Goal: Task Accomplishment & Management: Use online tool/utility

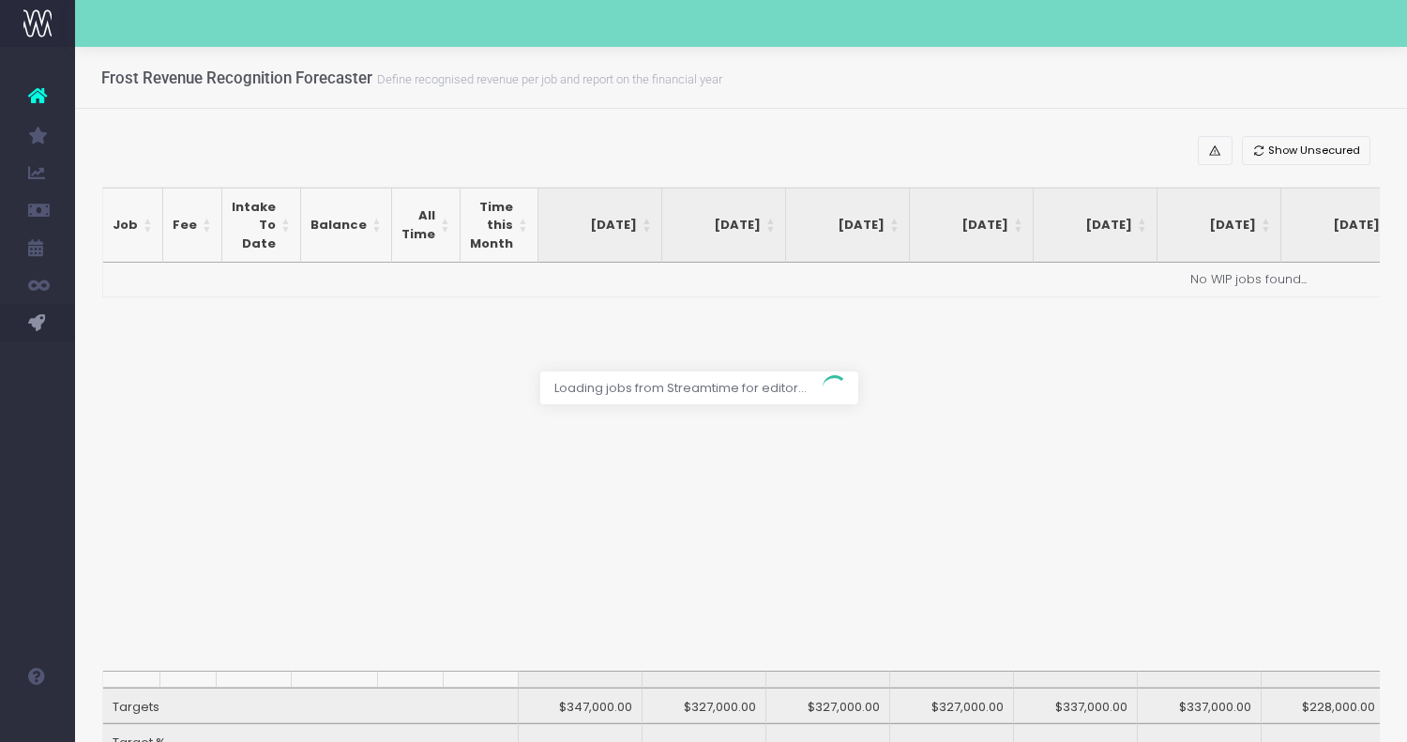
drag, startPoint x: 1229, startPoint y: 467, endPoint x: 1229, endPoint y: 667, distance: 199.9
click at [1229, 666] on div at bounding box center [703, 371] width 1407 height 742
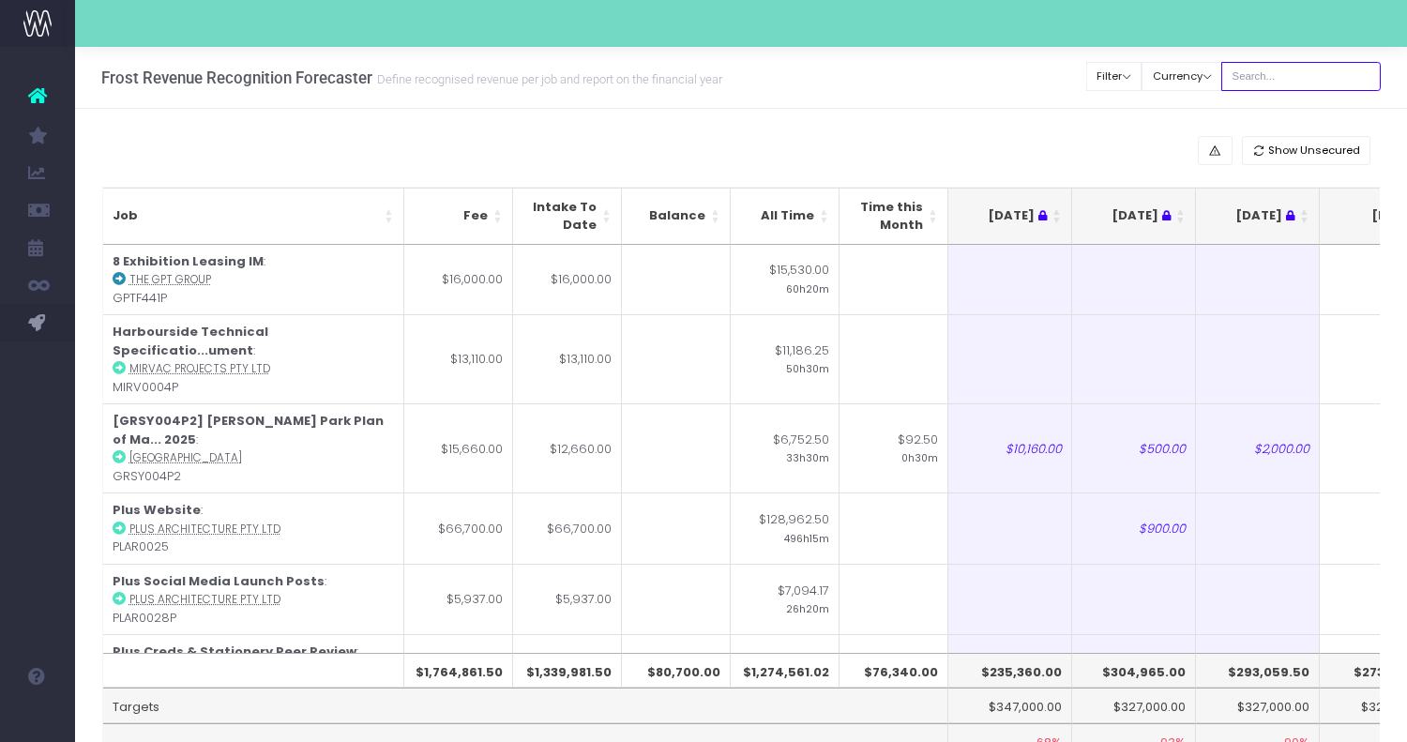
click at [1289, 79] on input "text" at bounding box center [1302, 76] width 160 height 29
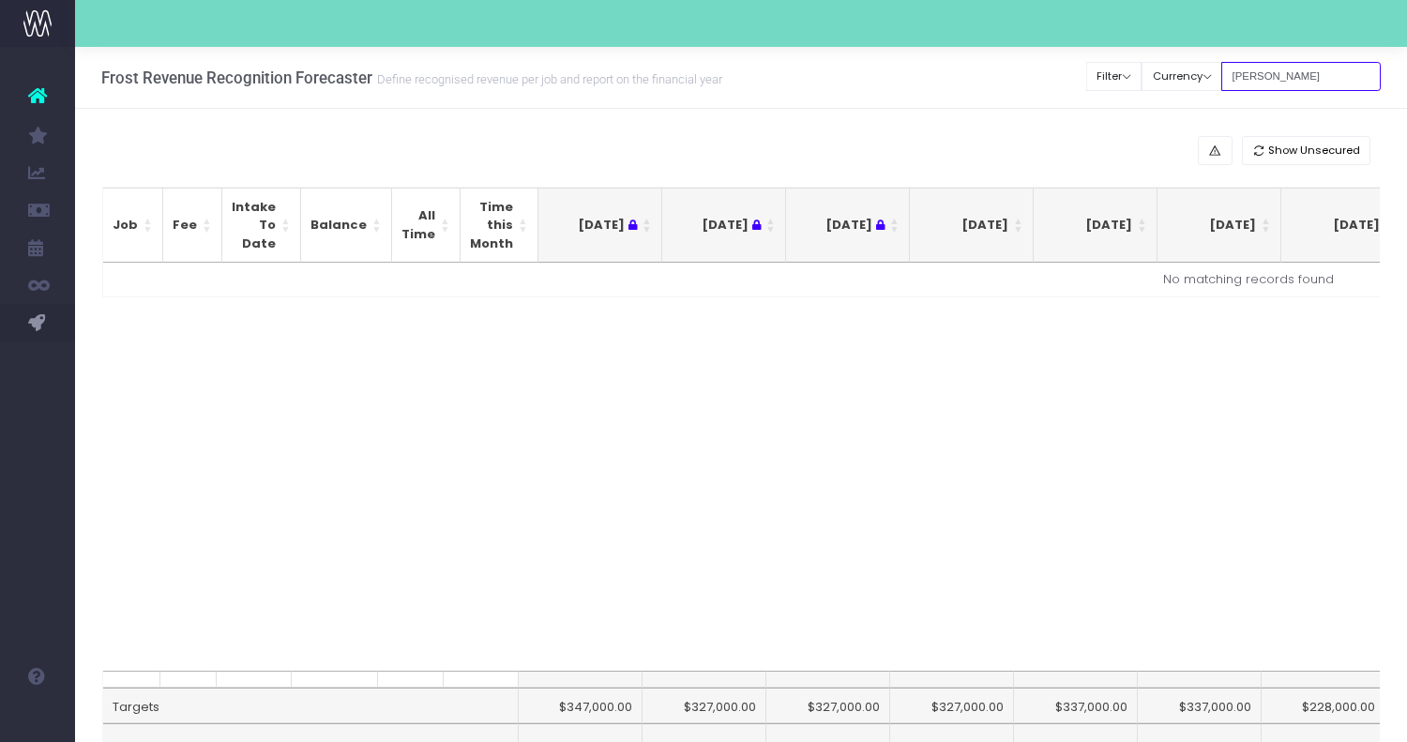
type input "[PERSON_NAME]"
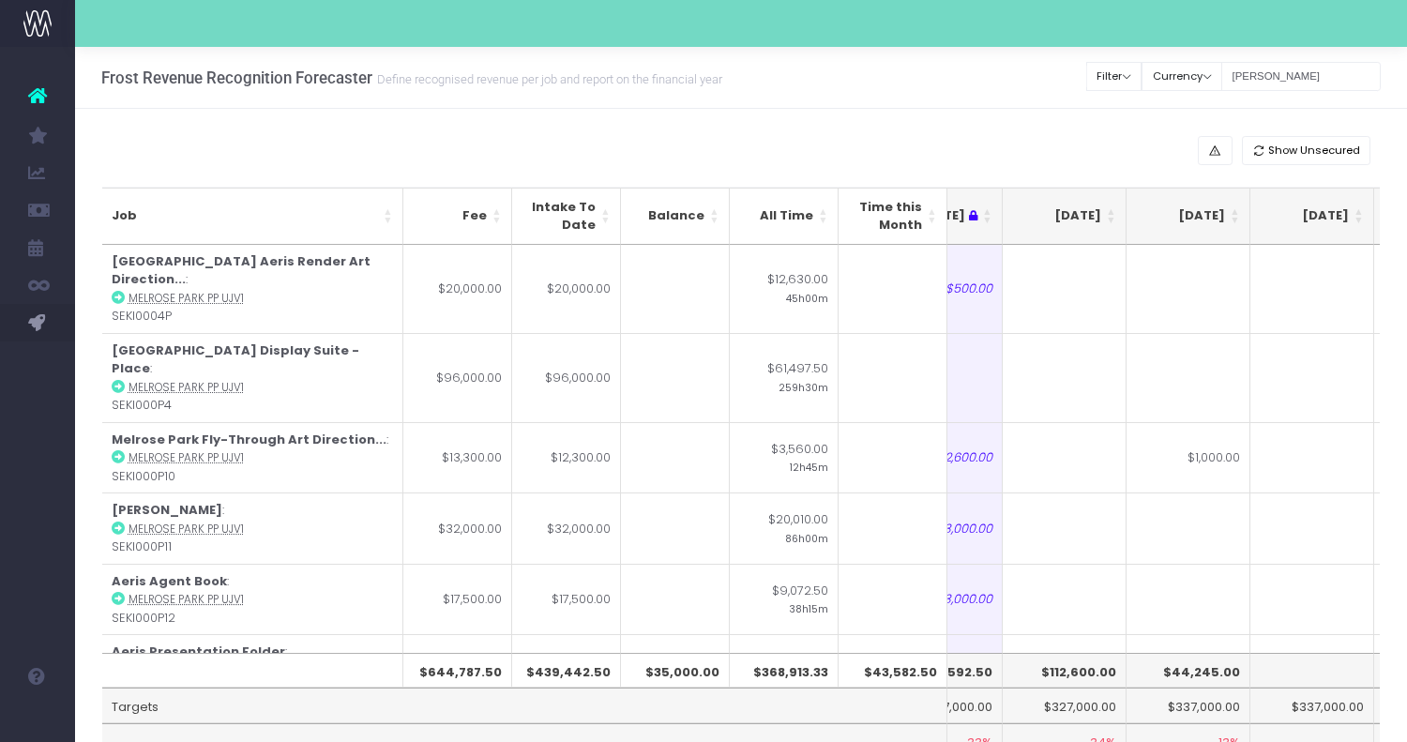
click at [1112, 221] on th "[DATE]" at bounding box center [1065, 216] width 124 height 57
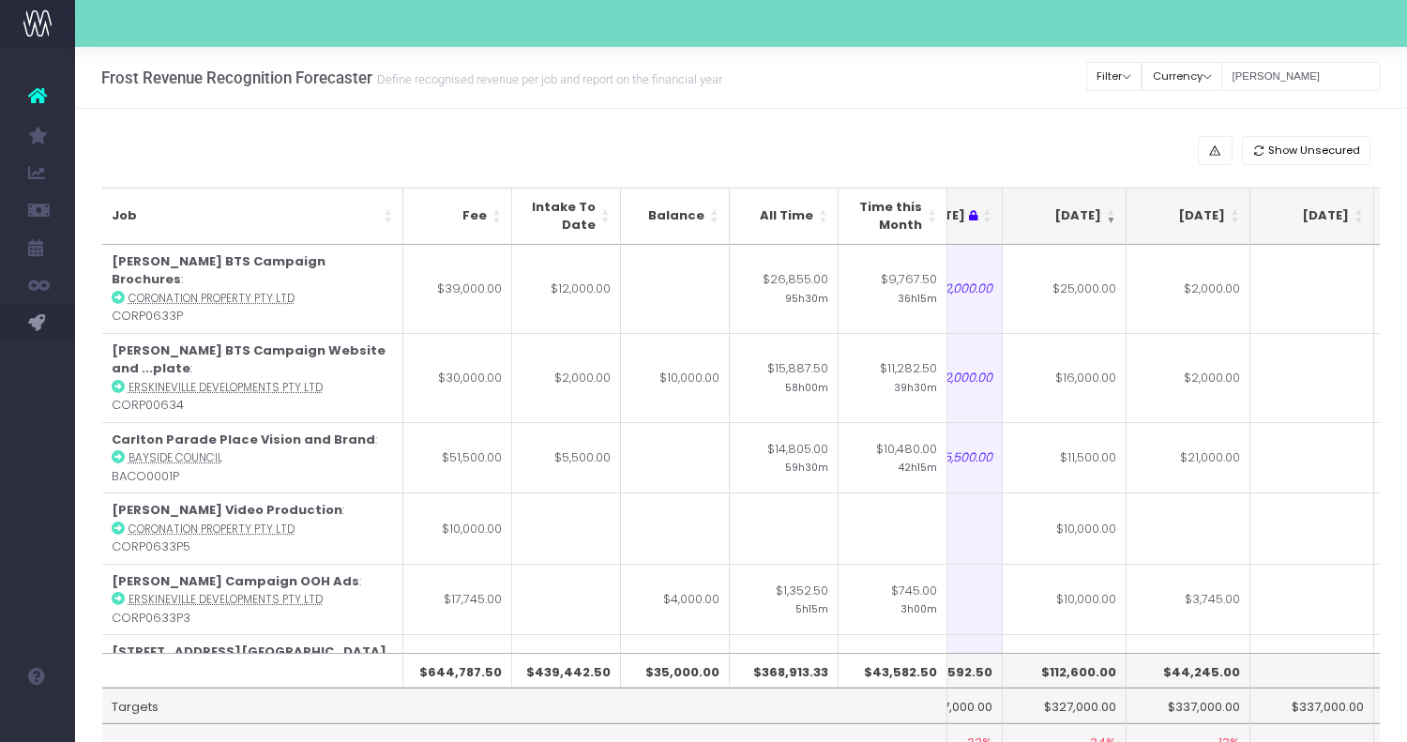
click at [1112, 221] on th "[DATE]" at bounding box center [1065, 216] width 124 height 57
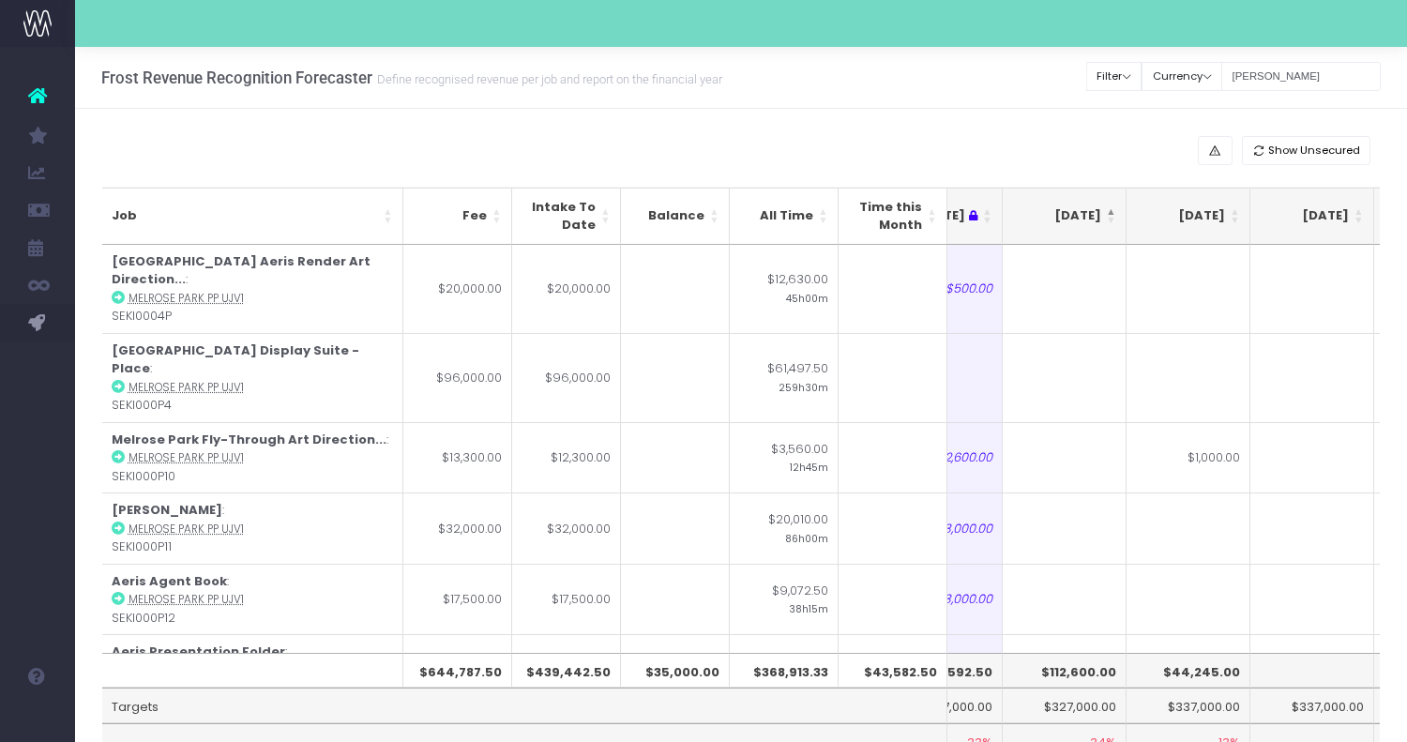
click at [1112, 221] on th "[DATE]" at bounding box center [1065, 216] width 124 height 57
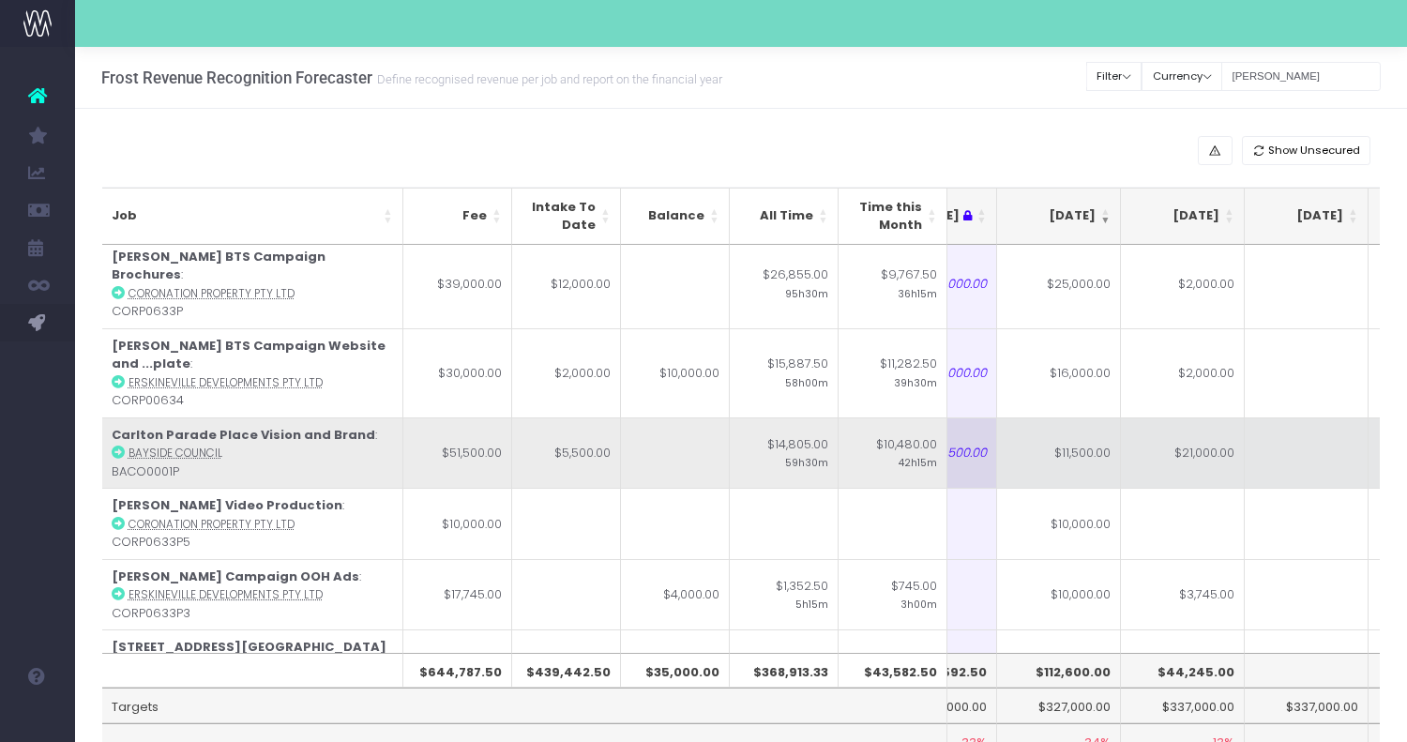
scroll to position [5, 321]
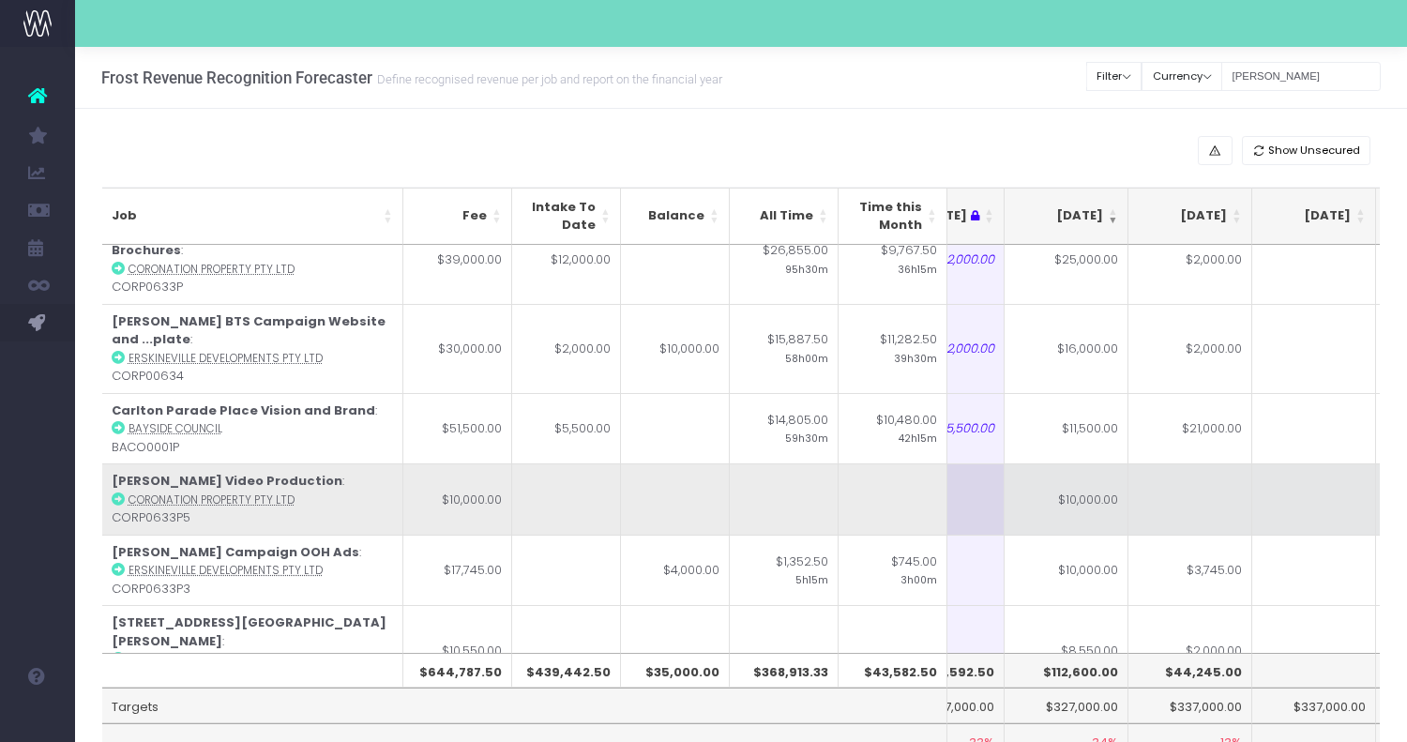
click at [1211, 466] on td at bounding box center [1191, 499] width 124 height 71
type input "5"
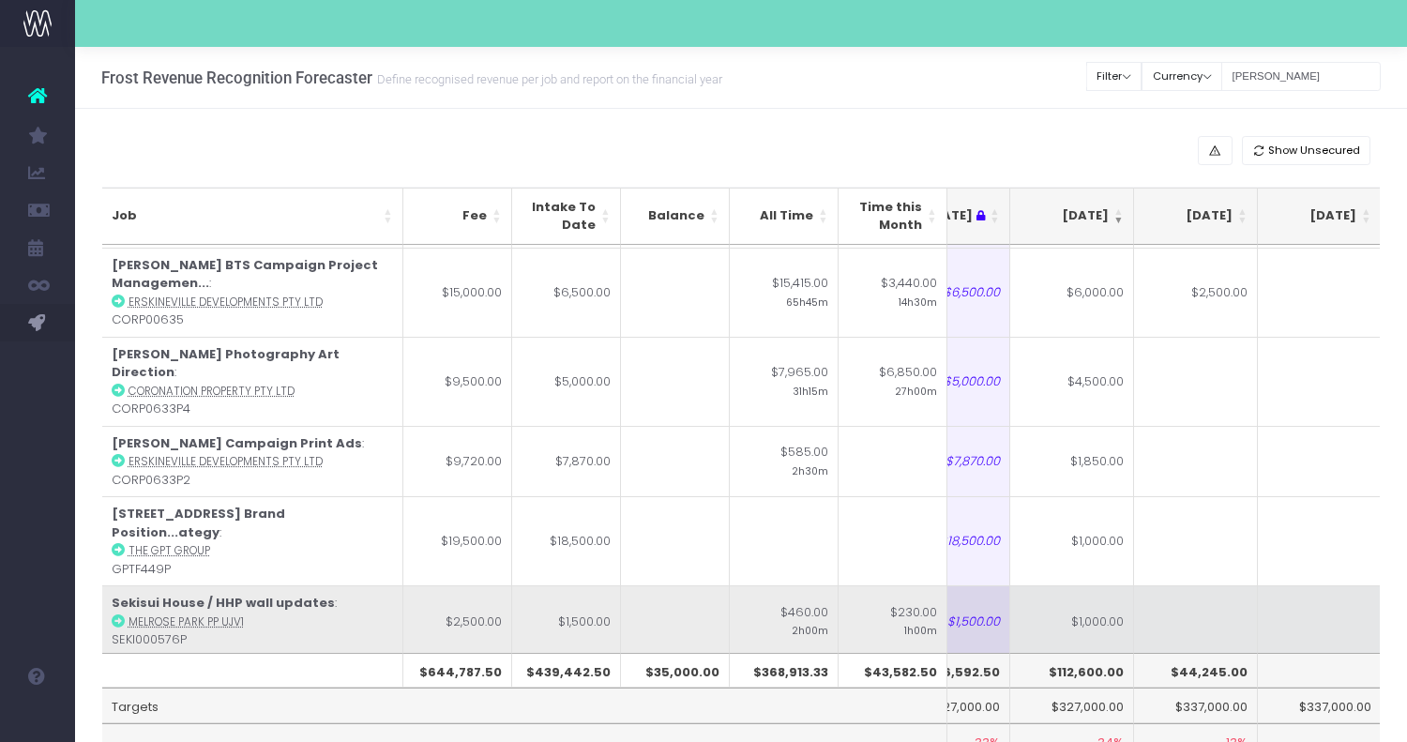
click at [1077, 585] on td "$1,000.00" at bounding box center [1073, 620] width 124 height 71
type input "500"
click at [1176, 585] on td at bounding box center [1196, 620] width 124 height 71
type input "500"
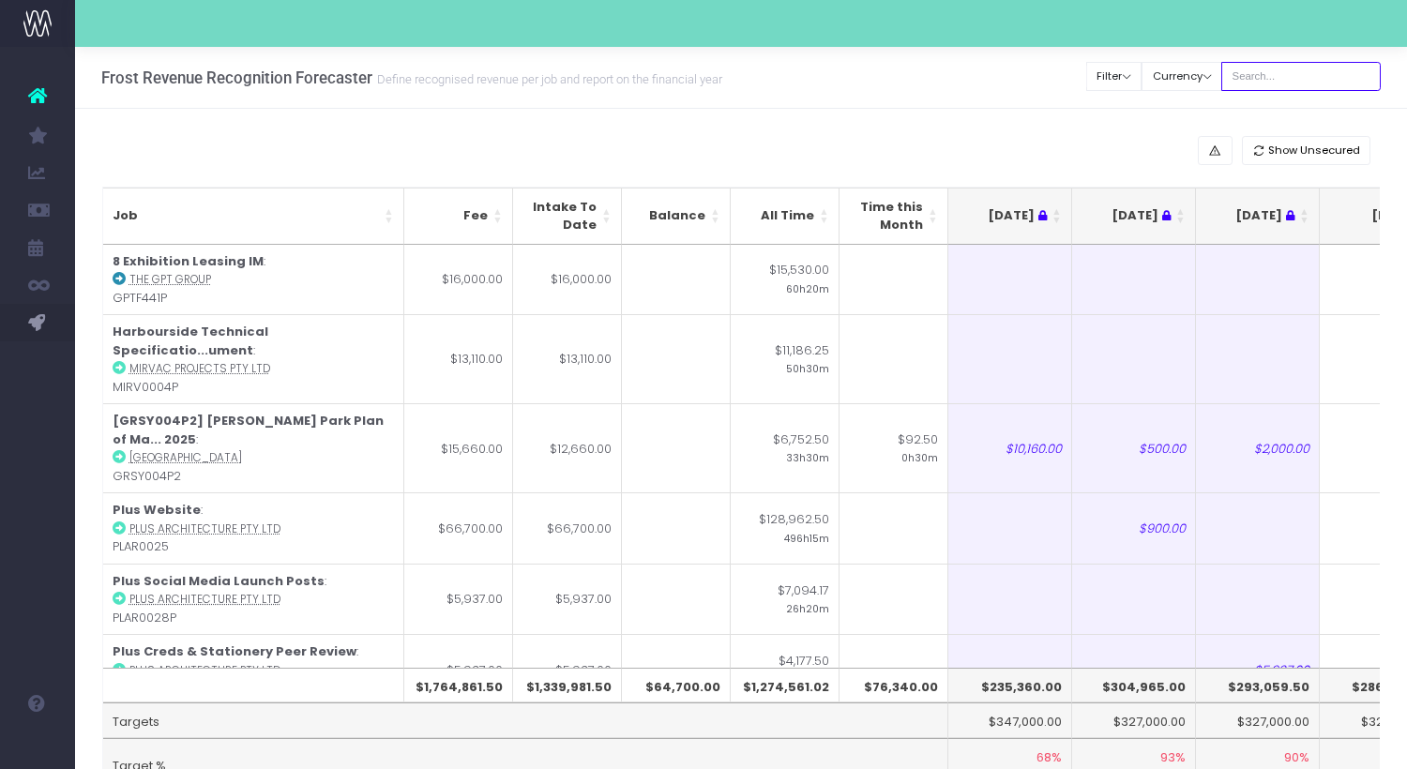
click at [1275, 64] on input "text" at bounding box center [1302, 76] width 160 height 29
type input "[PERSON_NAME]"
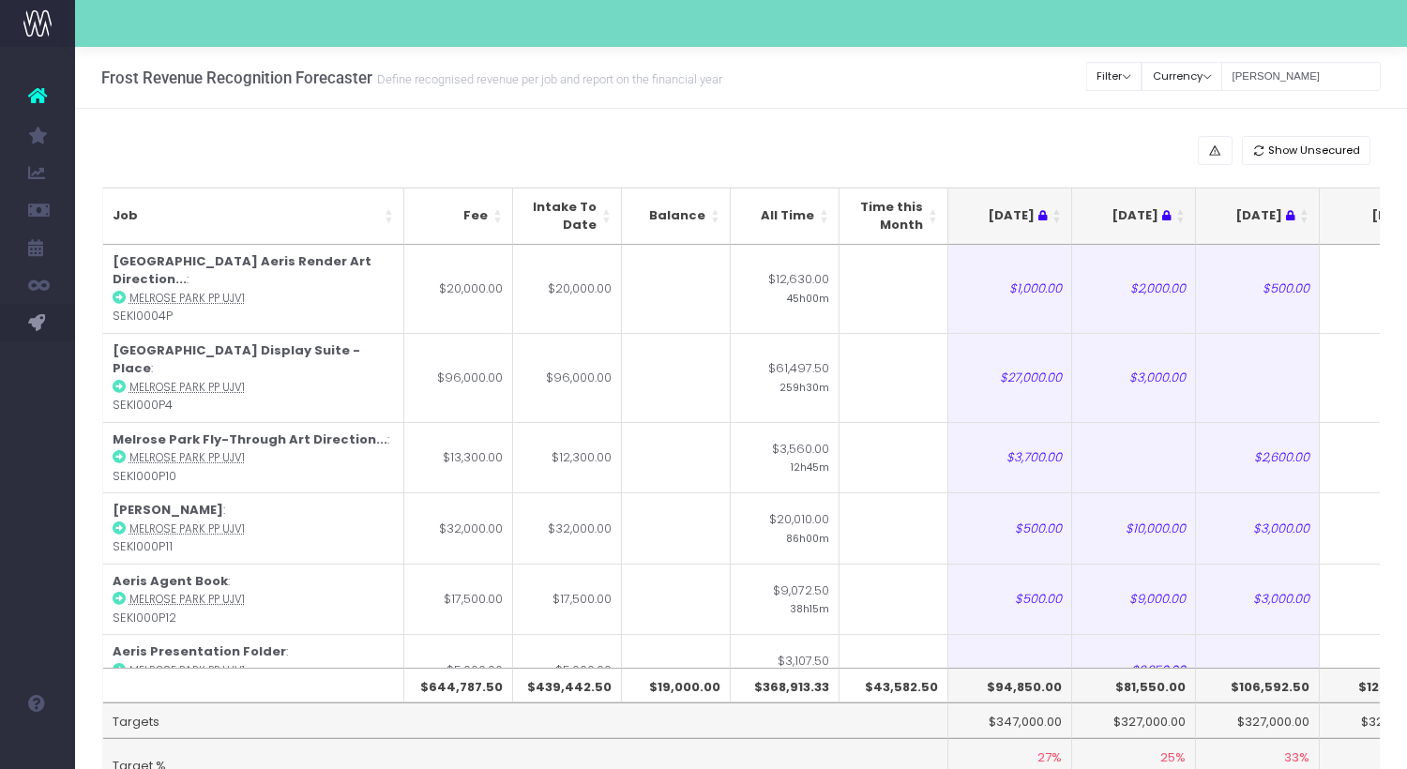
click at [1113, 139] on div "Show Unsecured" at bounding box center [741, 150] width 1279 height 29
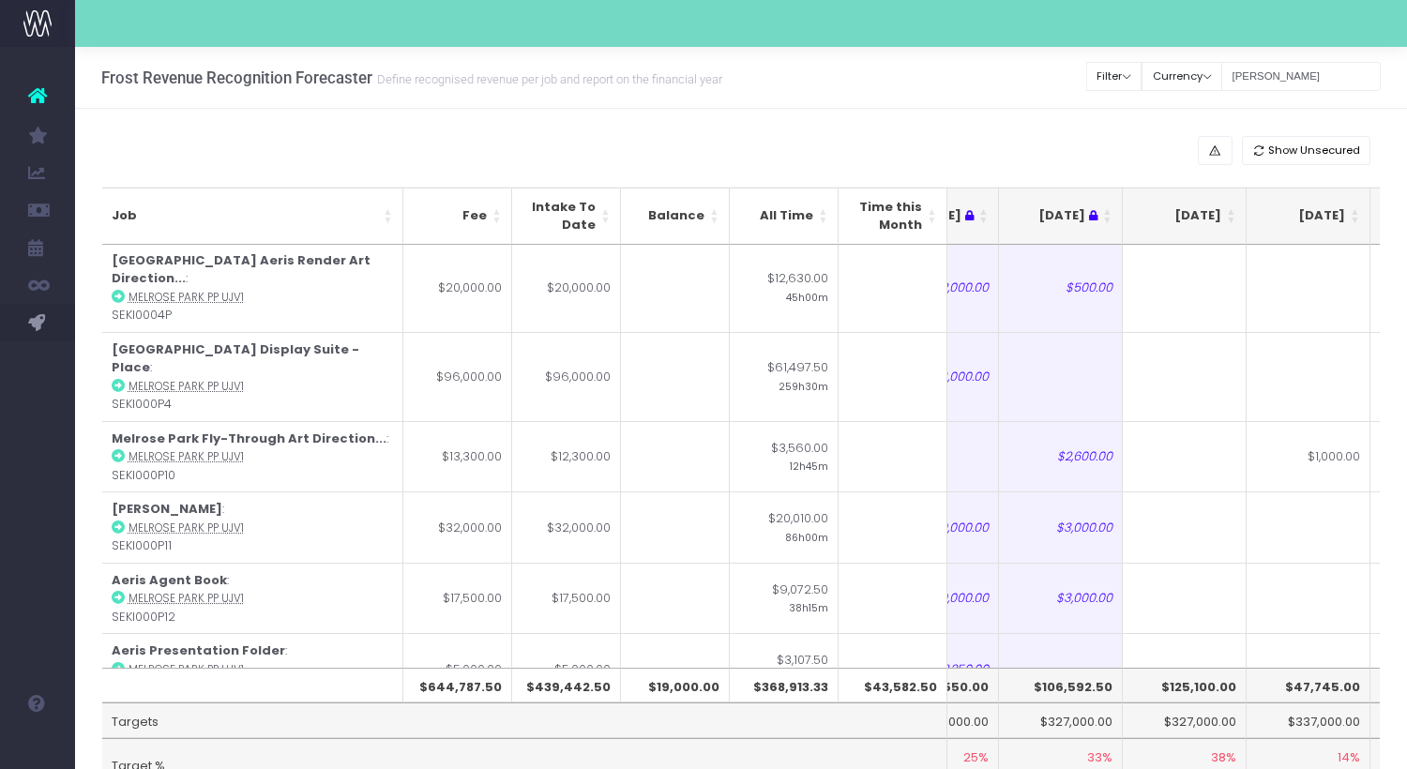
click at [1233, 221] on th "[DATE]" at bounding box center [1185, 216] width 124 height 57
